Goal: Task Accomplishment & Management: Manage account settings

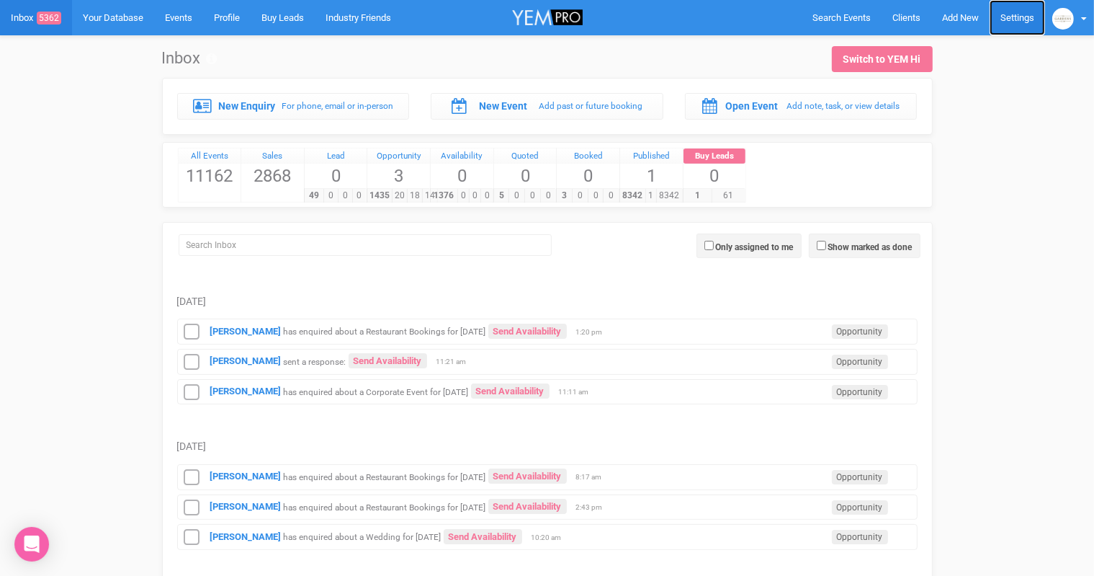
click at [1010, 14] on link "Settings" at bounding box center [1017, 17] width 55 height 35
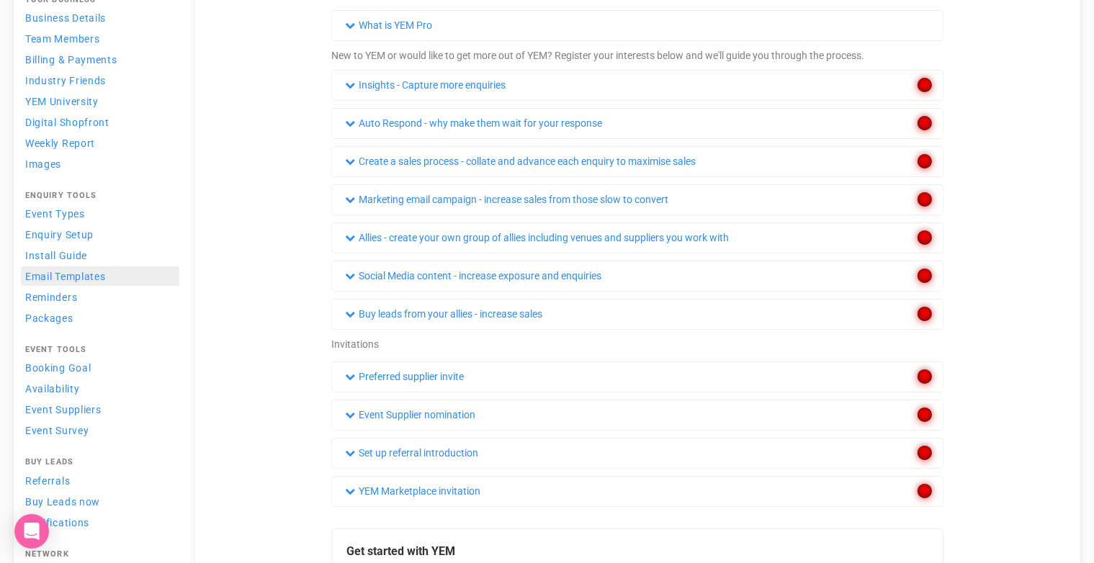
scroll to position [112, 0]
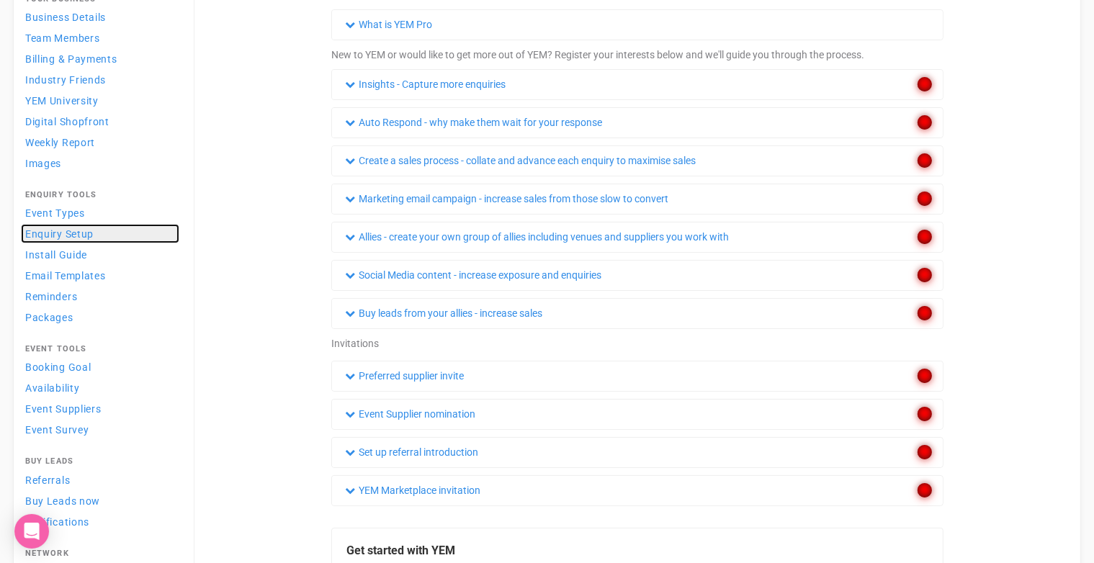
click at [107, 236] on link "Enquiry Setup" at bounding box center [100, 233] width 158 height 19
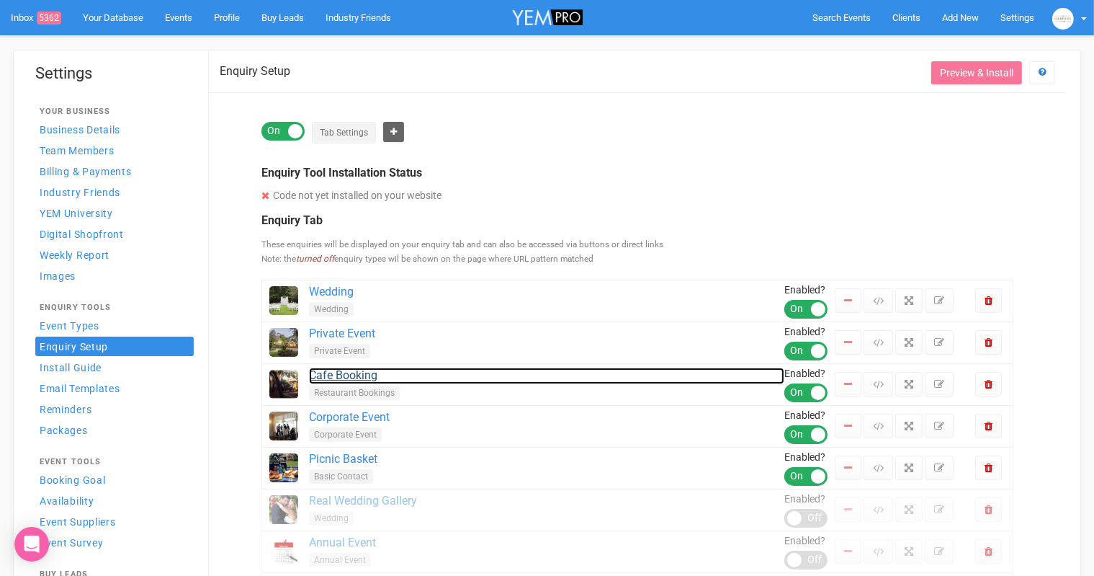
click at [359, 372] on link "Cafe Booking" at bounding box center [546, 375] width 475 height 17
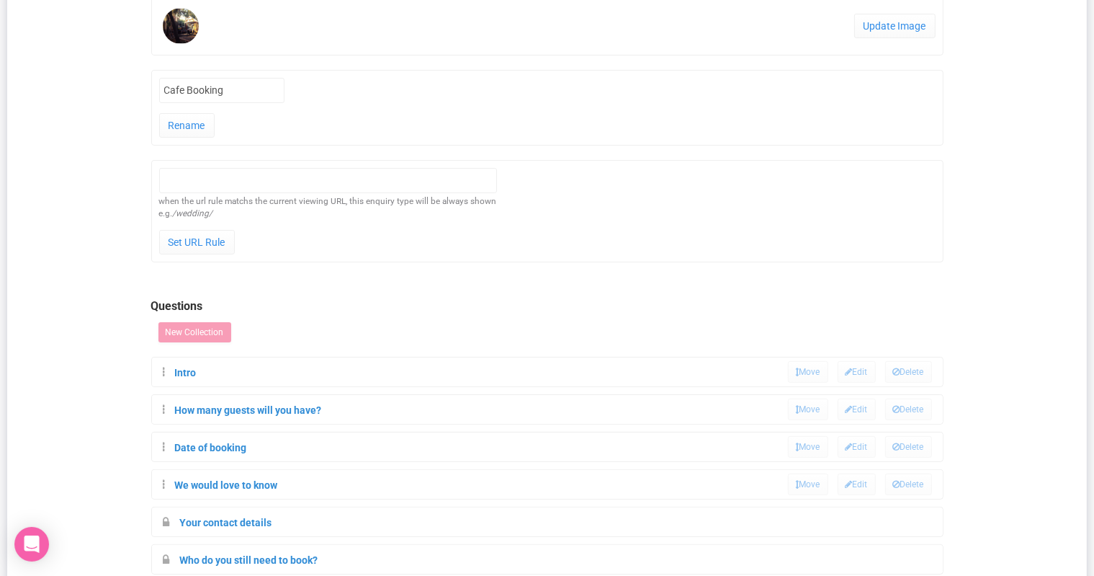
scroll to position [234, 0]
click at [420, 370] on div "Intro Move Edit [GEOGRAPHIC_DATA]" at bounding box center [547, 370] width 791 height 29
click at [850, 367] on link "Edit" at bounding box center [857, 370] width 38 height 22
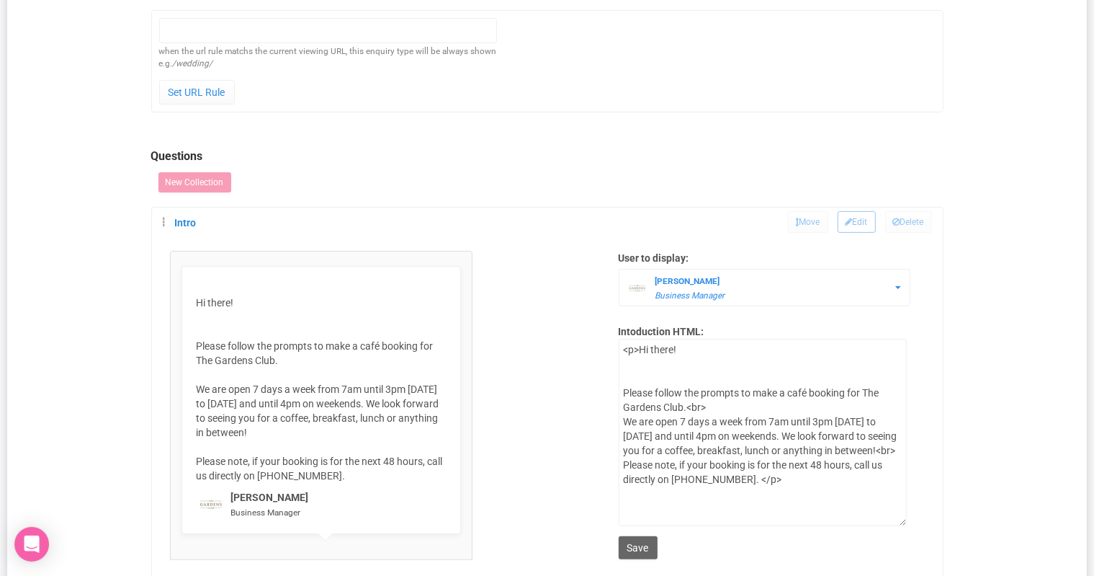
scroll to position [383, 0]
click at [315, 427] on p "Hi there! Please follow the prompts to make a café booking for The Gardens Club…" at bounding box center [321, 388] width 249 height 187
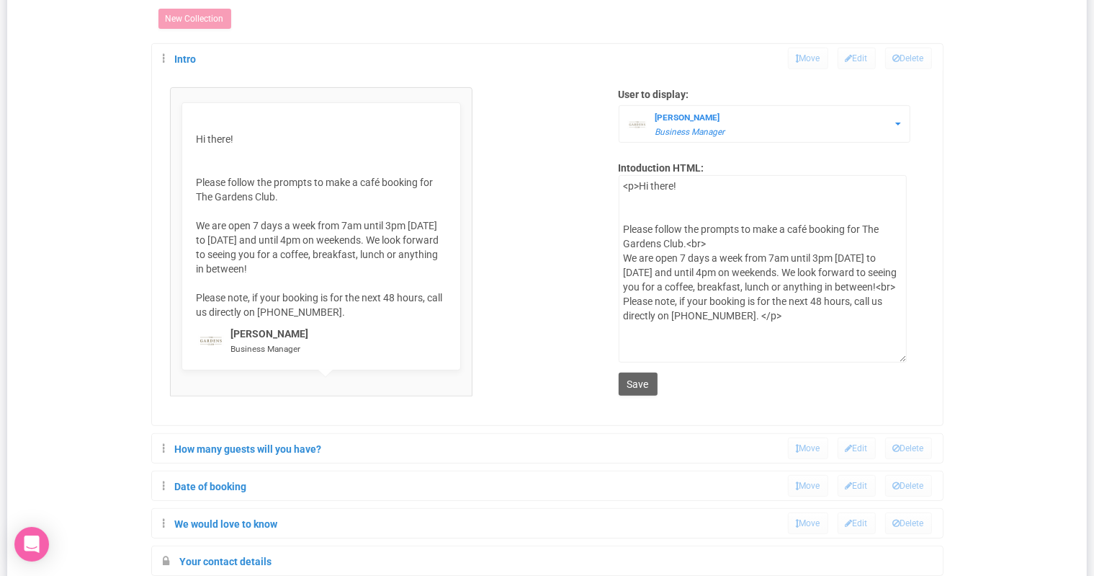
scroll to position [548, 0]
click at [666, 293] on textarea "<p>Hi there! Please follow the prompts to make a café booking for The Gardens C…" at bounding box center [763, 266] width 288 height 187
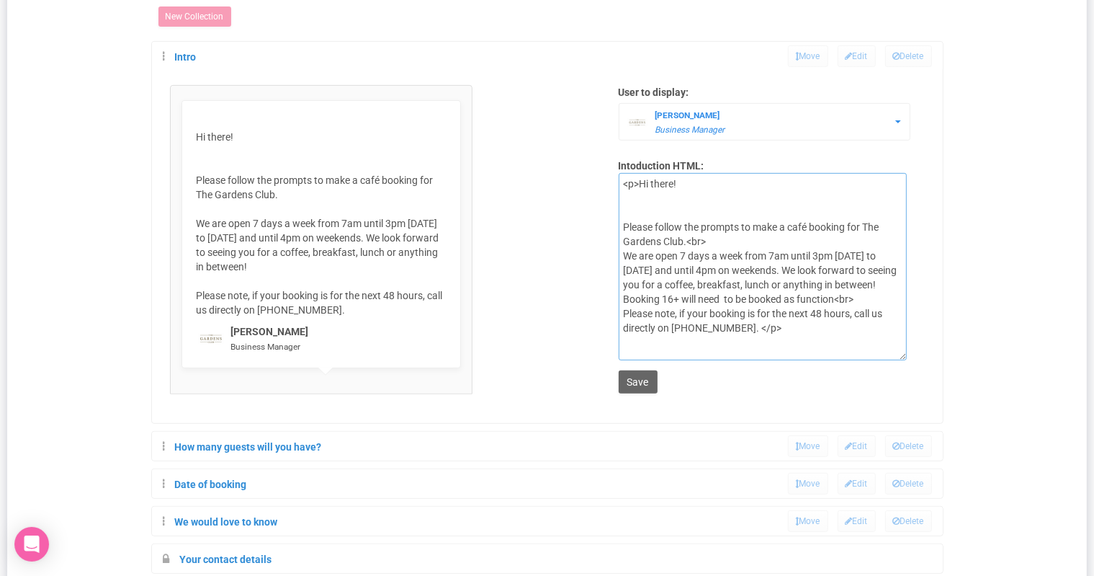
click at [705, 293] on textarea "<p>Hi there! Please follow the prompts to make a café booking for The Gardens C…" at bounding box center [763, 266] width 288 height 187
click at [661, 307] on textarea "<p>Hi there! Please follow the prompts to make a café booking for The Gardens C…" at bounding box center [763, 266] width 288 height 187
click at [844, 292] on textarea "<p>Hi there! Please follow the prompts to make a café booking for The Gardens C…" at bounding box center [763, 266] width 288 height 187
click at [811, 306] on textarea "<p>Hi there! Please follow the prompts to make a café booking for The Gardens C…" at bounding box center [763, 266] width 288 height 187
click at [705, 295] on textarea "<p>Hi there! Please follow the prompts to make a café booking for The Gardens C…" at bounding box center [763, 266] width 288 height 187
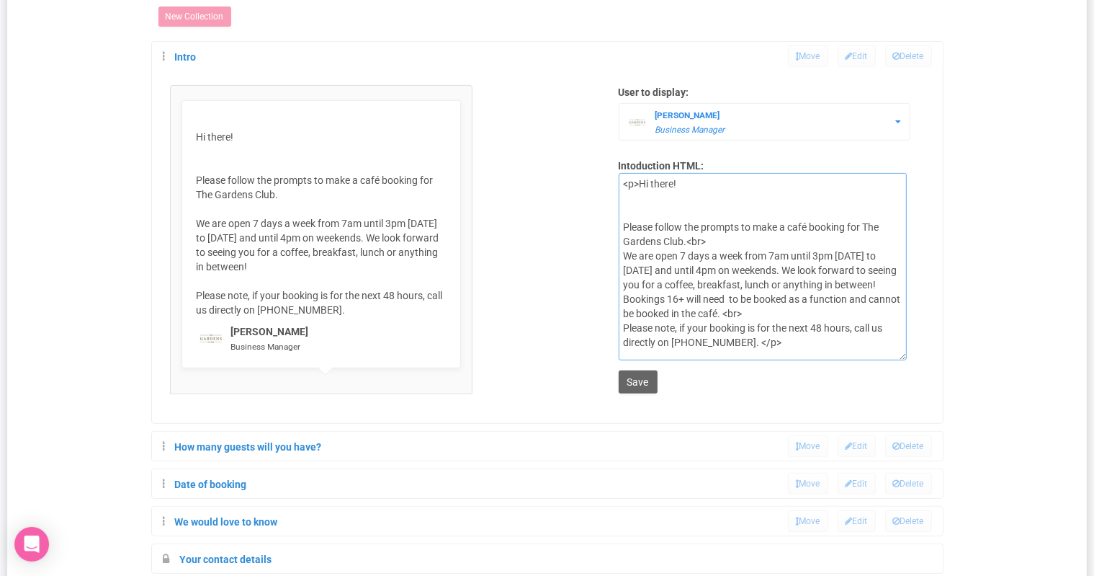
click at [775, 306] on textarea "<p>Hi there! Please follow the prompts to make a café booking for The Gardens C…" at bounding box center [763, 266] width 288 height 187
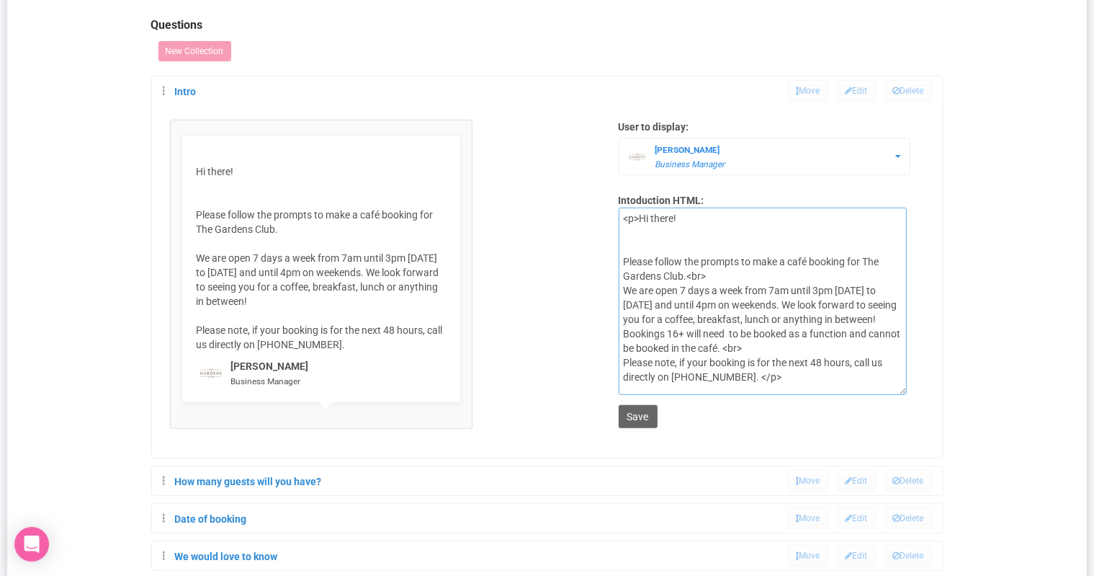
scroll to position [516, 0]
drag, startPoint x: 859, startPoint y: 325, endPoint x: 898, endPoint y: 329, distance: 39.1
click at [898, 329] on textarea "<p>Hi there! Please follow the prompts to make a café booking for The Gardens C…" at bounding box center [763, 298] width 288 height 187
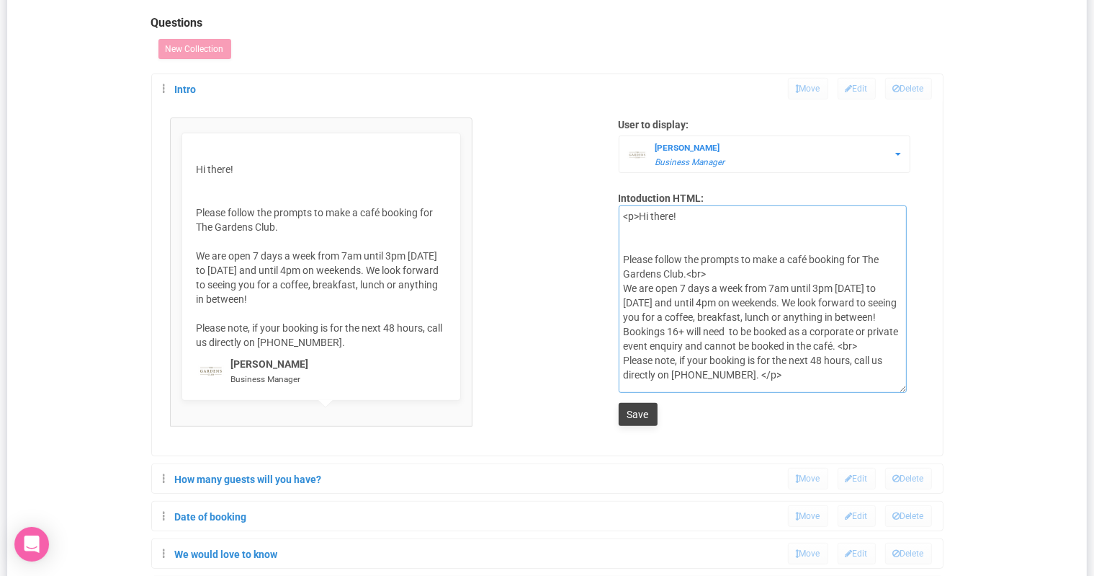
type textarea "<p>Hi there! Please follow the prompts to make a café booking for The Gardens C…"
click at [646, 410] on input "Save" at bounding box center [638, 414] width 39 height 23
type input "Working..."
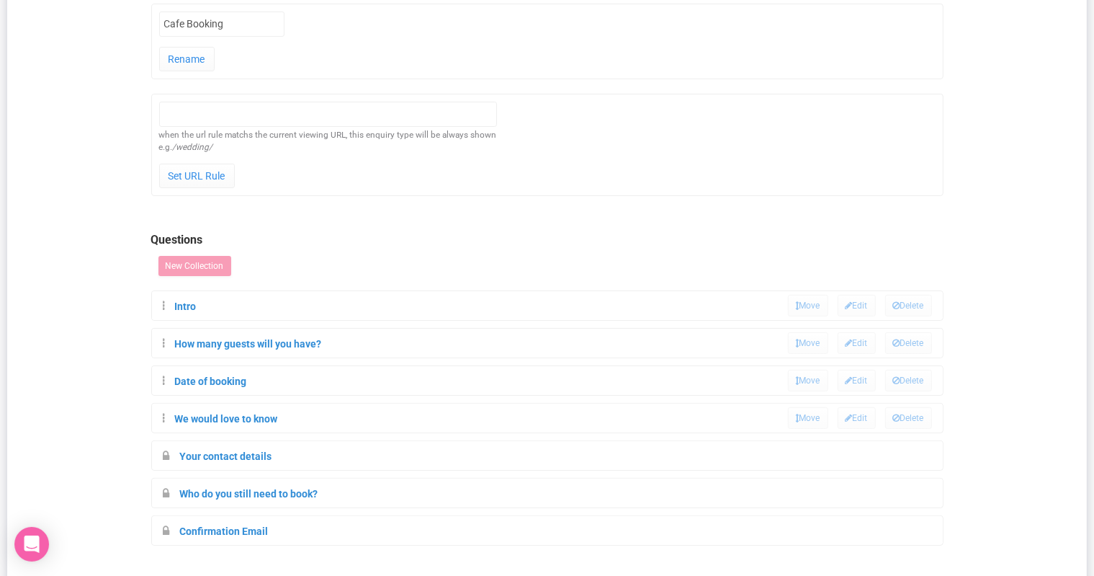
scroll to position [293, 0]
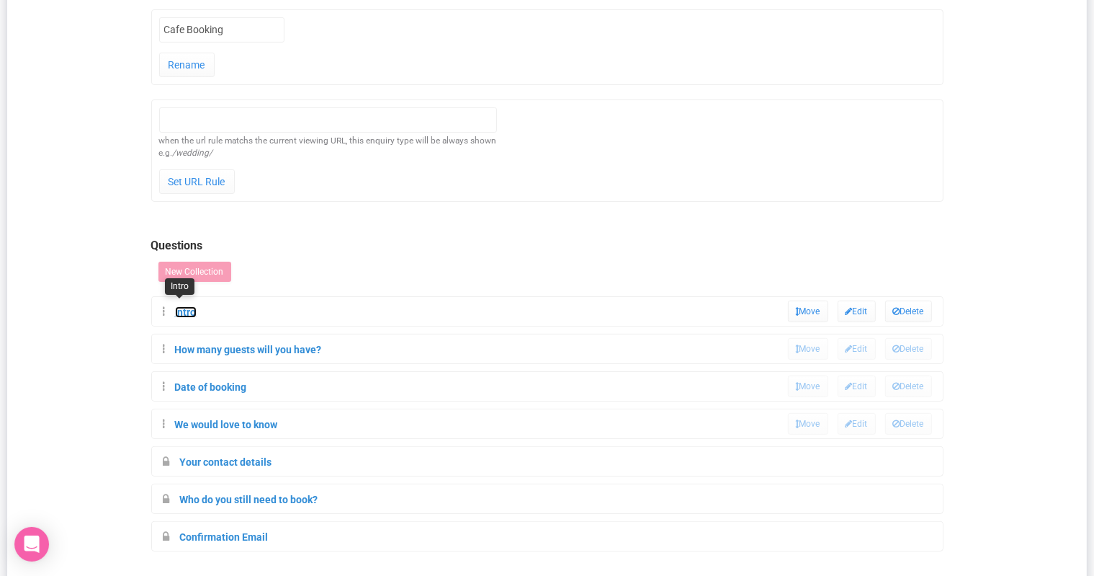
click at [187, 306] on link "Intro" at bounding box center [186, 312] width 22 height 12
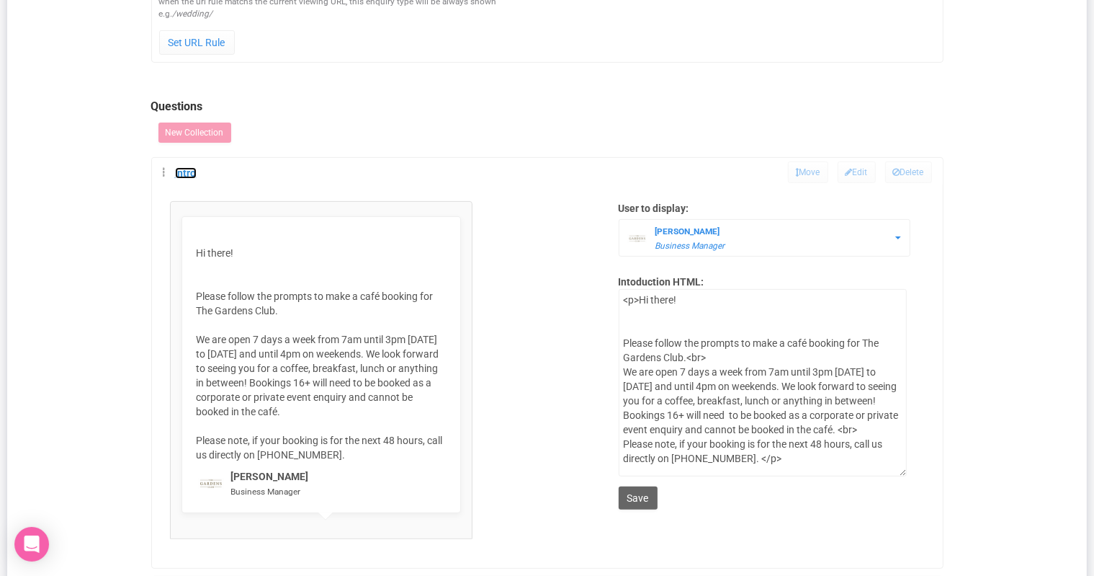
scroll to position [432, 0]
click at [638, 494] on input "Save" at bounding box center [638, 497] width 39 height 23
type input "Save"
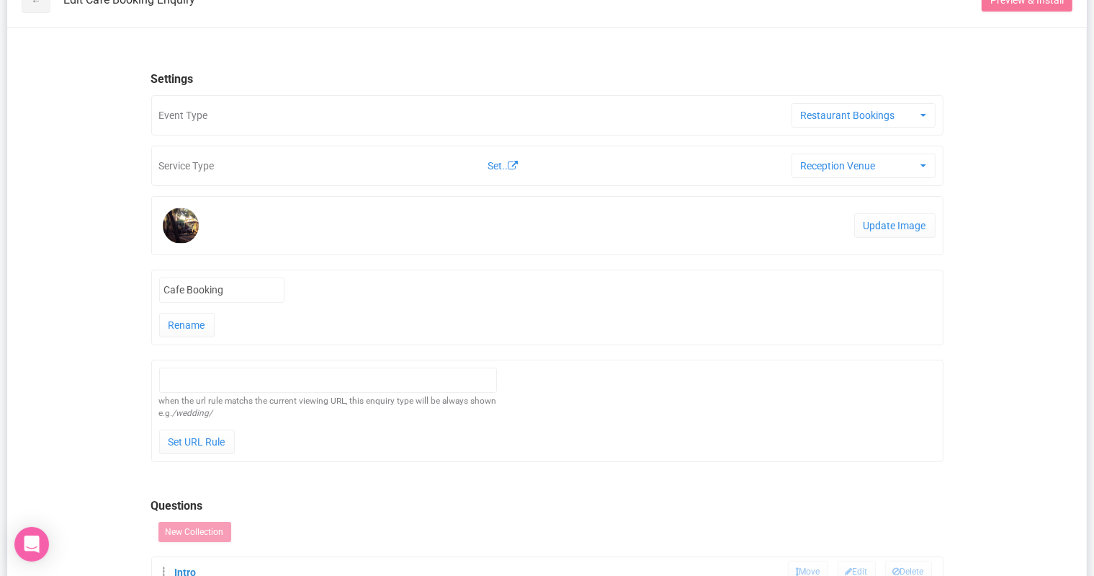
scroll to position [0, 0]
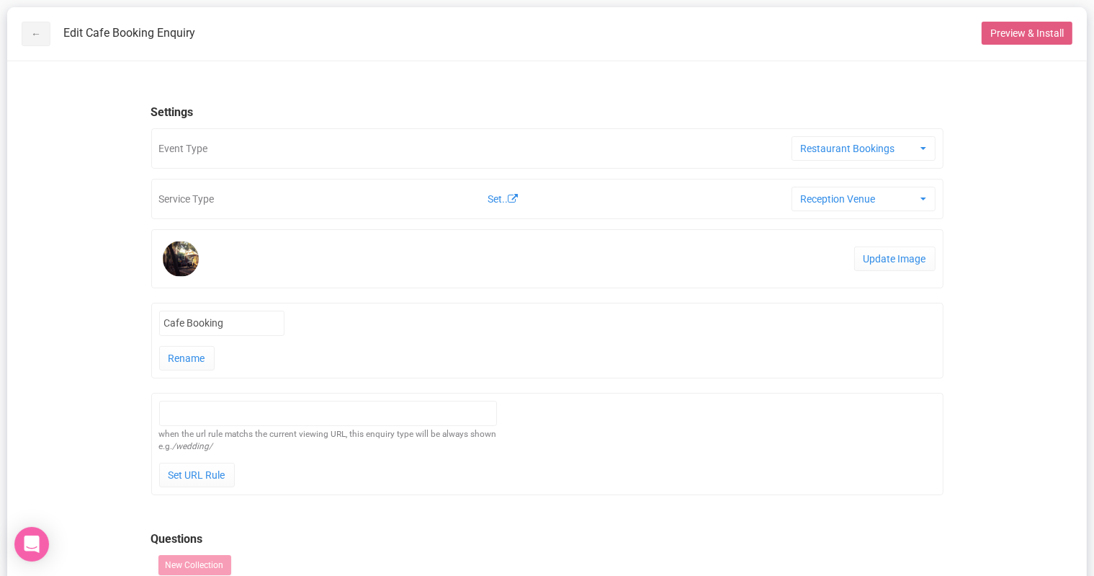
click at [1043, 25] on button "Preview & Install" at bounding box center [1027, 33] width 91 height 23
